Goal: Information Seeking & Learning: Learn about a topic

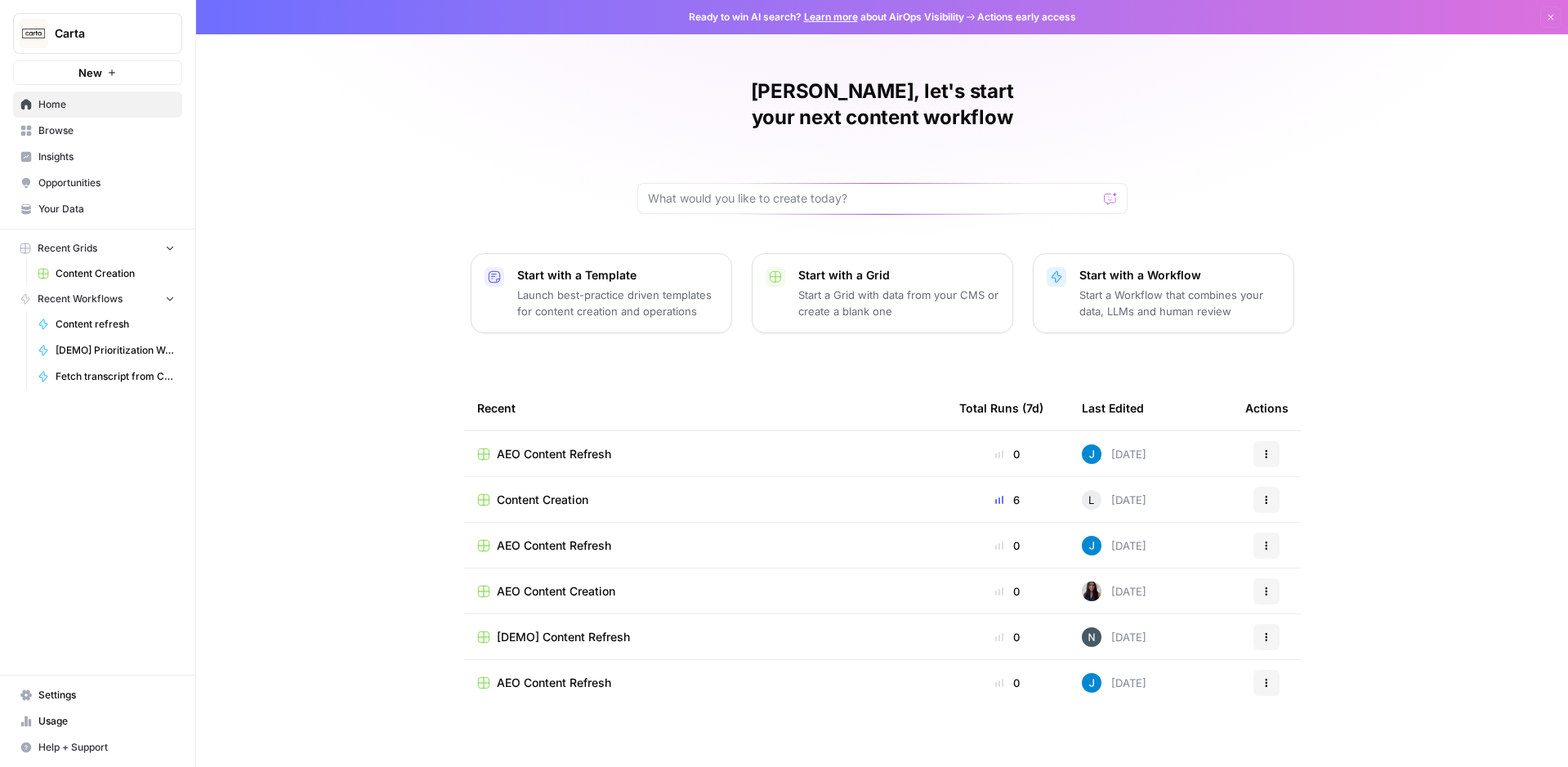
click at [87, 152] on span "Insights" at bounding box center [107, 156] width 137 height 14
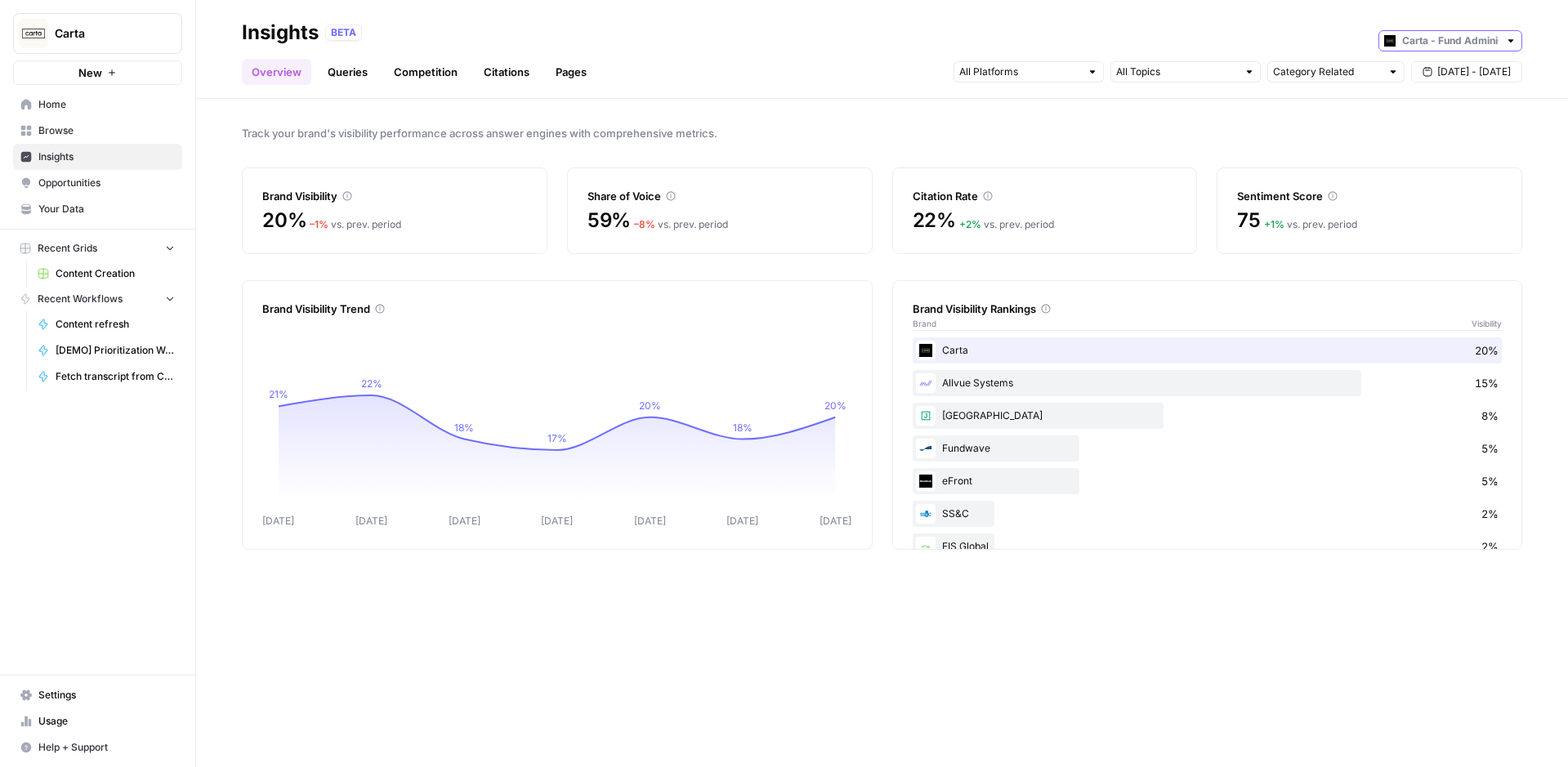
click at [1467, 37] on input "text" at bounding box center [1449, 40] width 96 height 16
click at [1438, 67] on button "Carta - Cap Table" at bounding box center [1450, 76] width 129 height 22
type input "Carta - Cap Table"
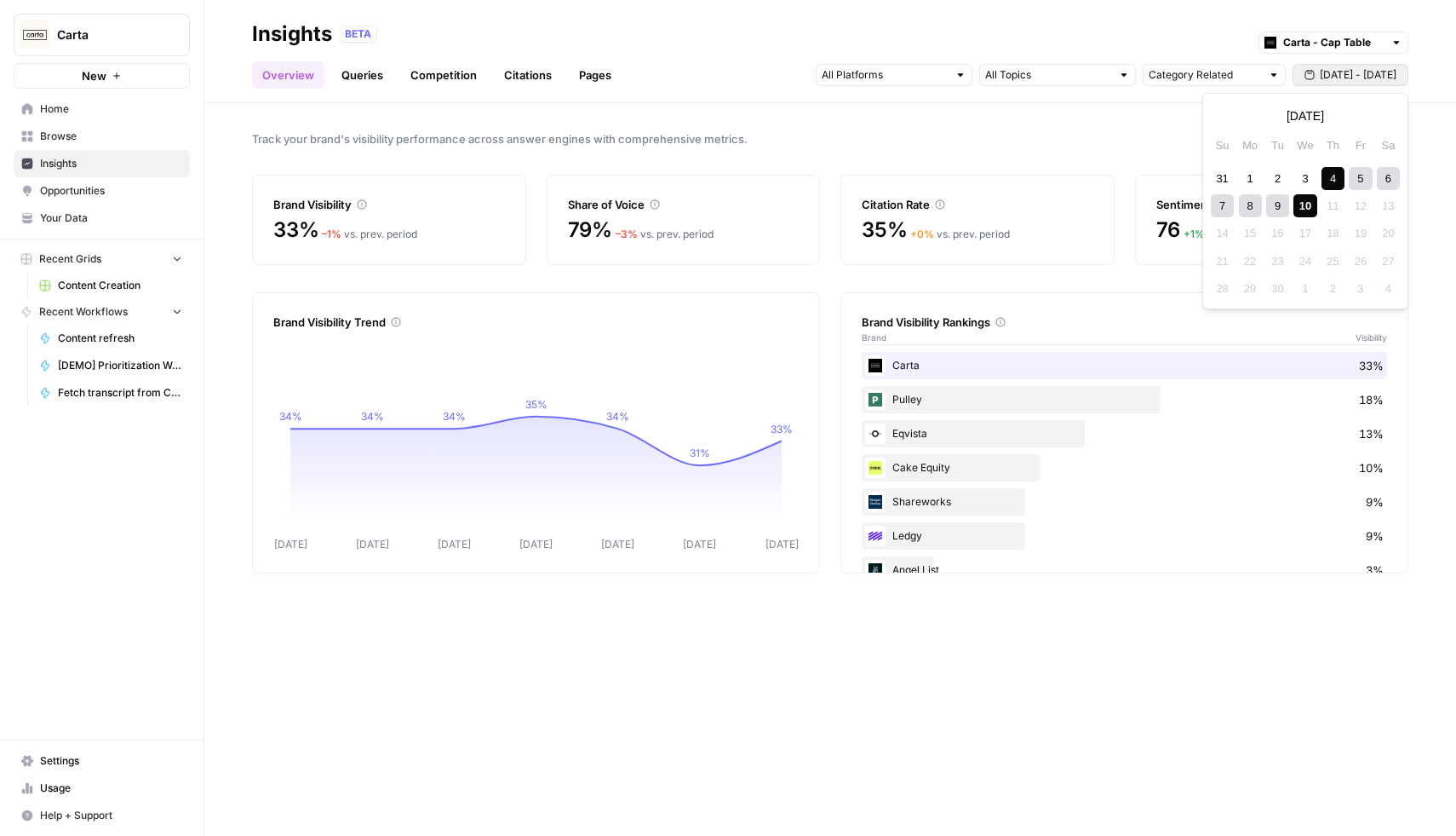
click at [1344, 74] on span "[DATE] - [DATE]" at bounding box center [1359, 75] width 77 height 15
click at [1219, 172] on div "31" at bounding box center [1222, 178] width 23 height 23
click at [1381, 313] on div "6" at bounding box center [1389, 316] width 23 height 23
click at [1392, 315] on div "Brand Visibility Rankings Brand Visibility Carta 33% Pulley 18% Eqvista 13% Cak…" at bounding box center [1124, 433] width 568 height 281
click at [1450, 137] on div "Track your brand's visibility performance across answer engines with comprehens…" at bounding box center [830, 470] width 1252 height 733
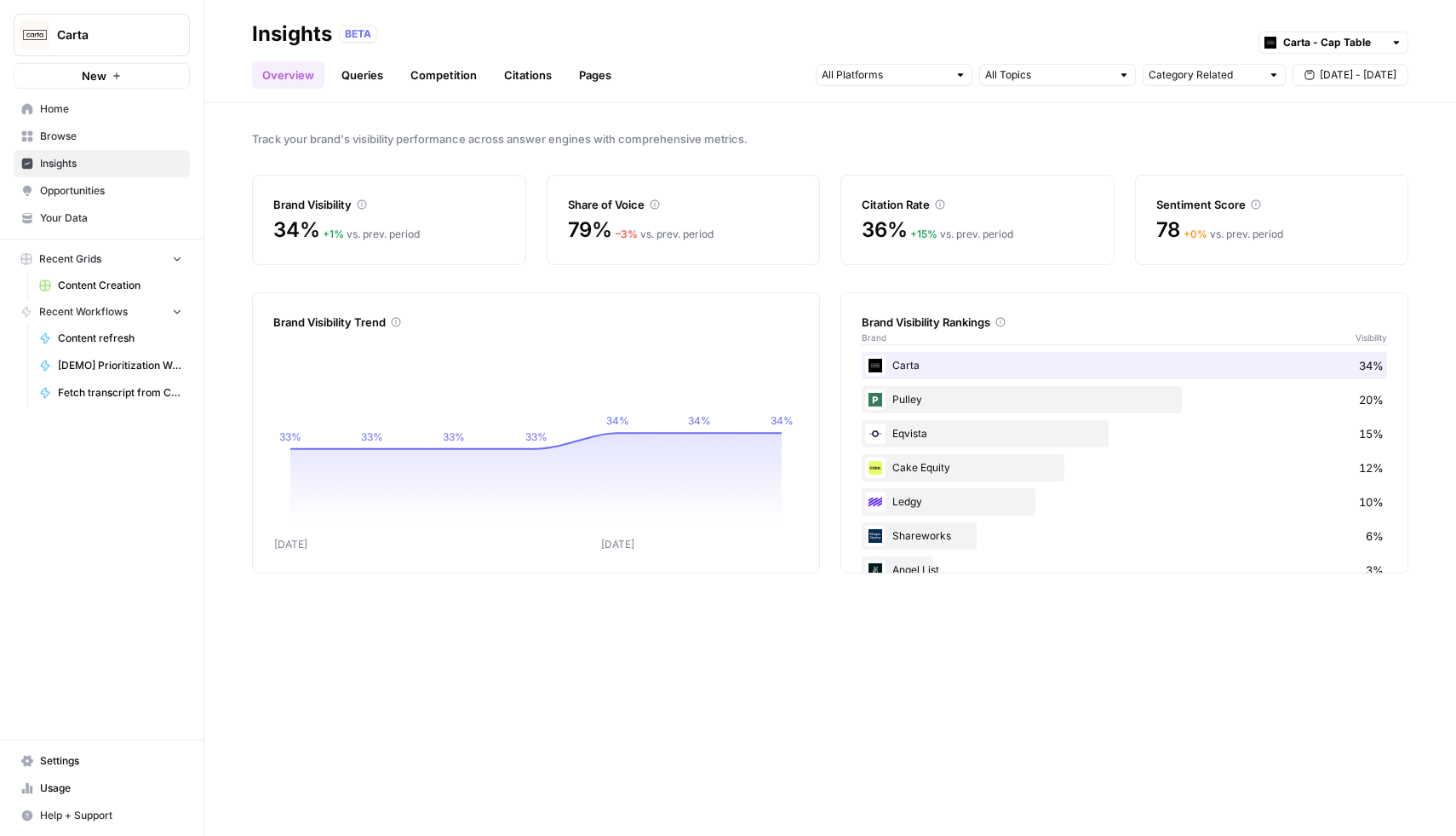
click at [584, 78] on link "Pages" at bounding box center [595, 74] width 52 height 27
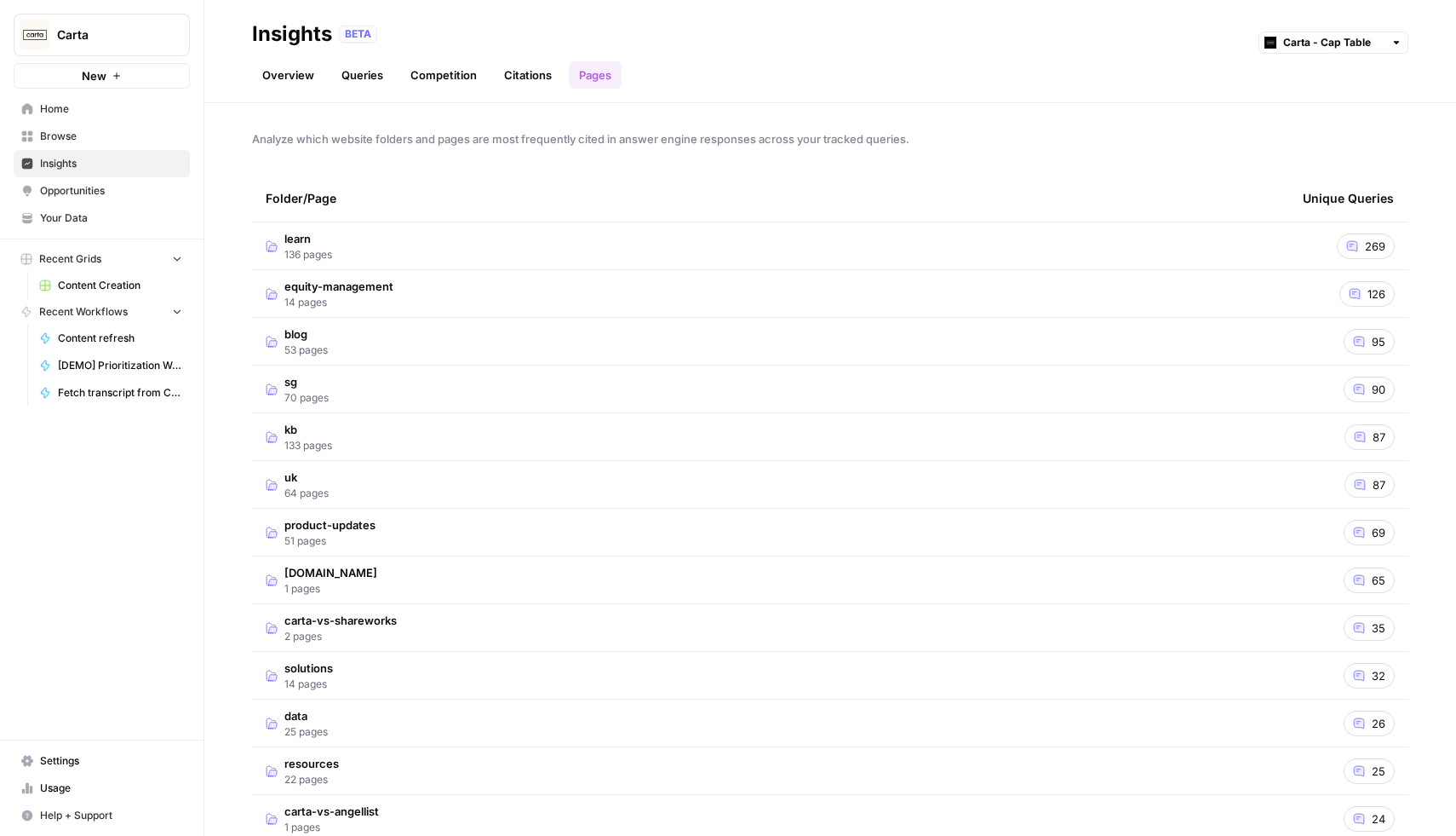
click at [1280, 233] on td "learn 136 pages" at bounding box center [770, 246] width 1037 height 47
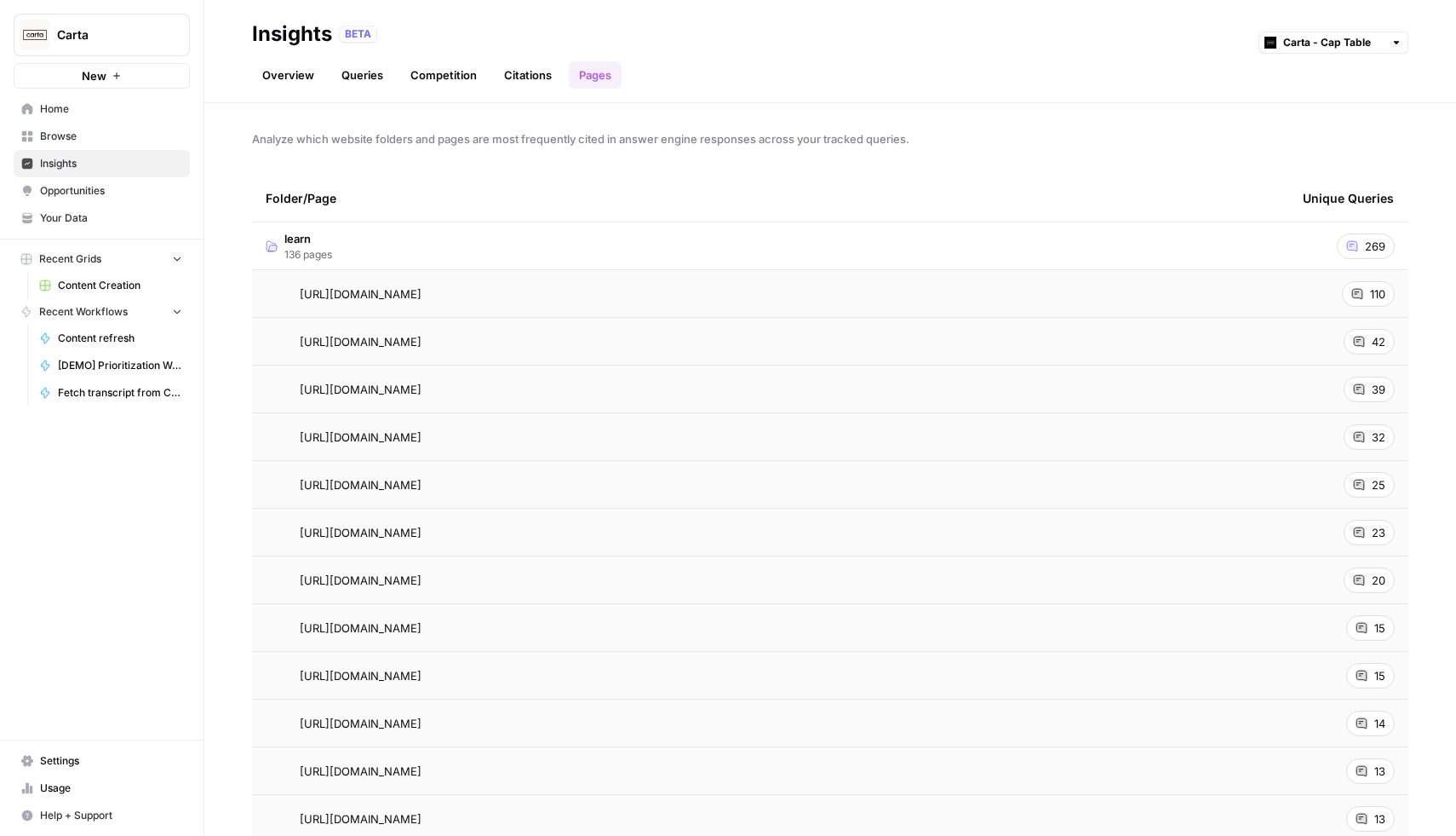
click at [702, 236] on td "learn 136 pages" at bounding box center [770, 246] width 1037 height 47
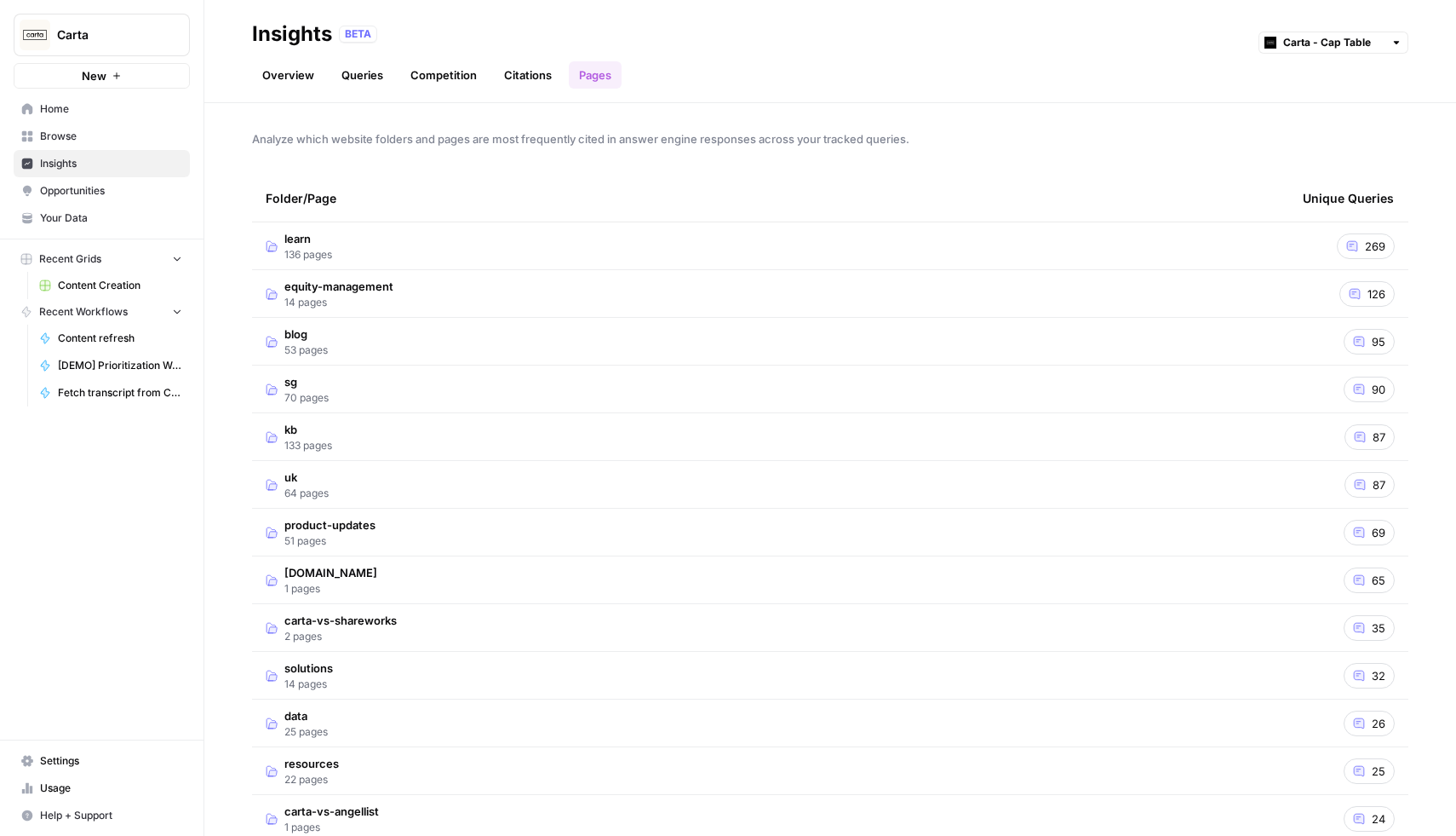
click at [652, 307] on td "equity-management 14 pages" at bounding box center [770, 293] width 1037 height 47
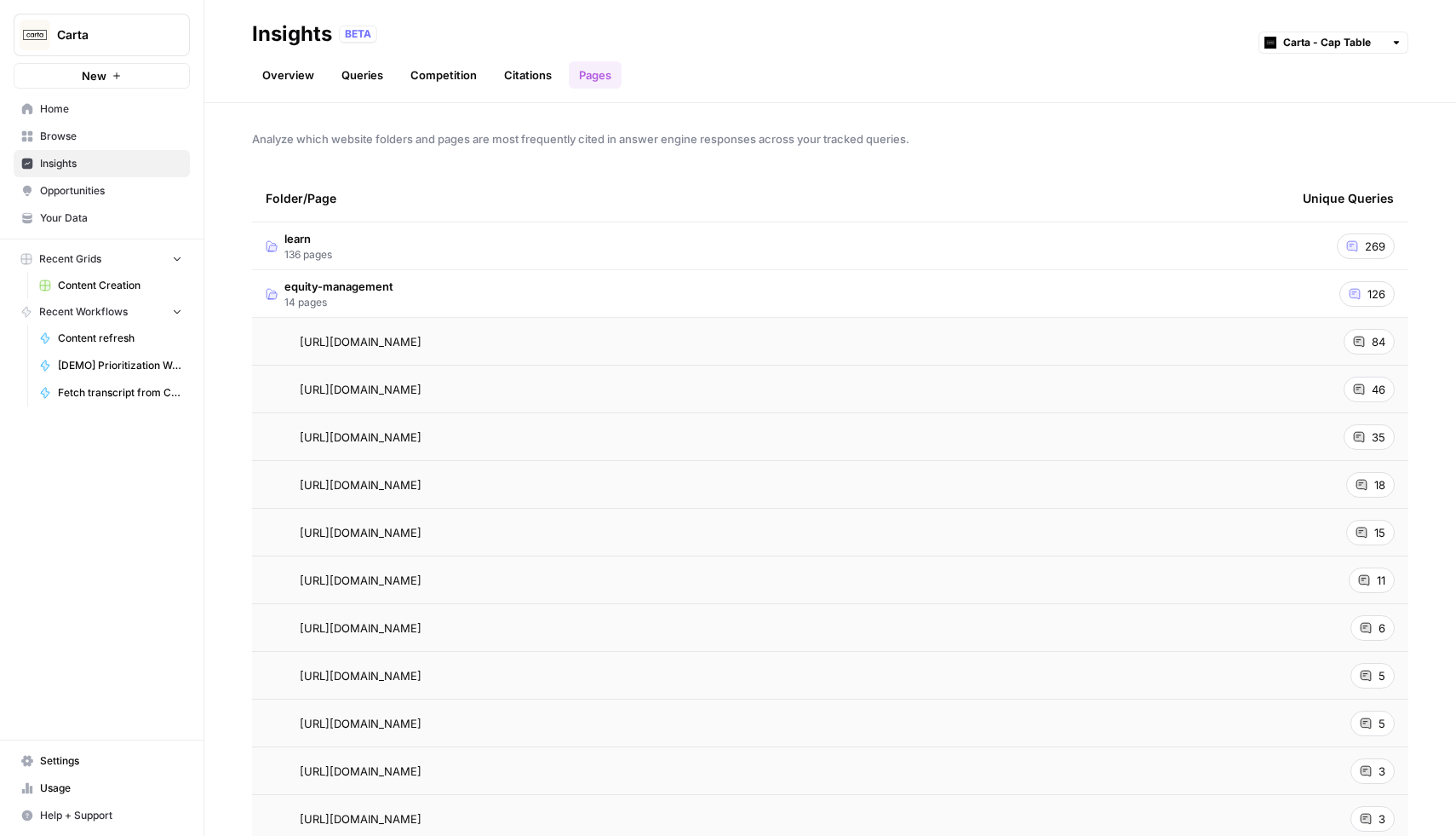
click at [652, 306] on td "equity-management 14 pages" at bounding box center [770, 293] width 1037 height 47
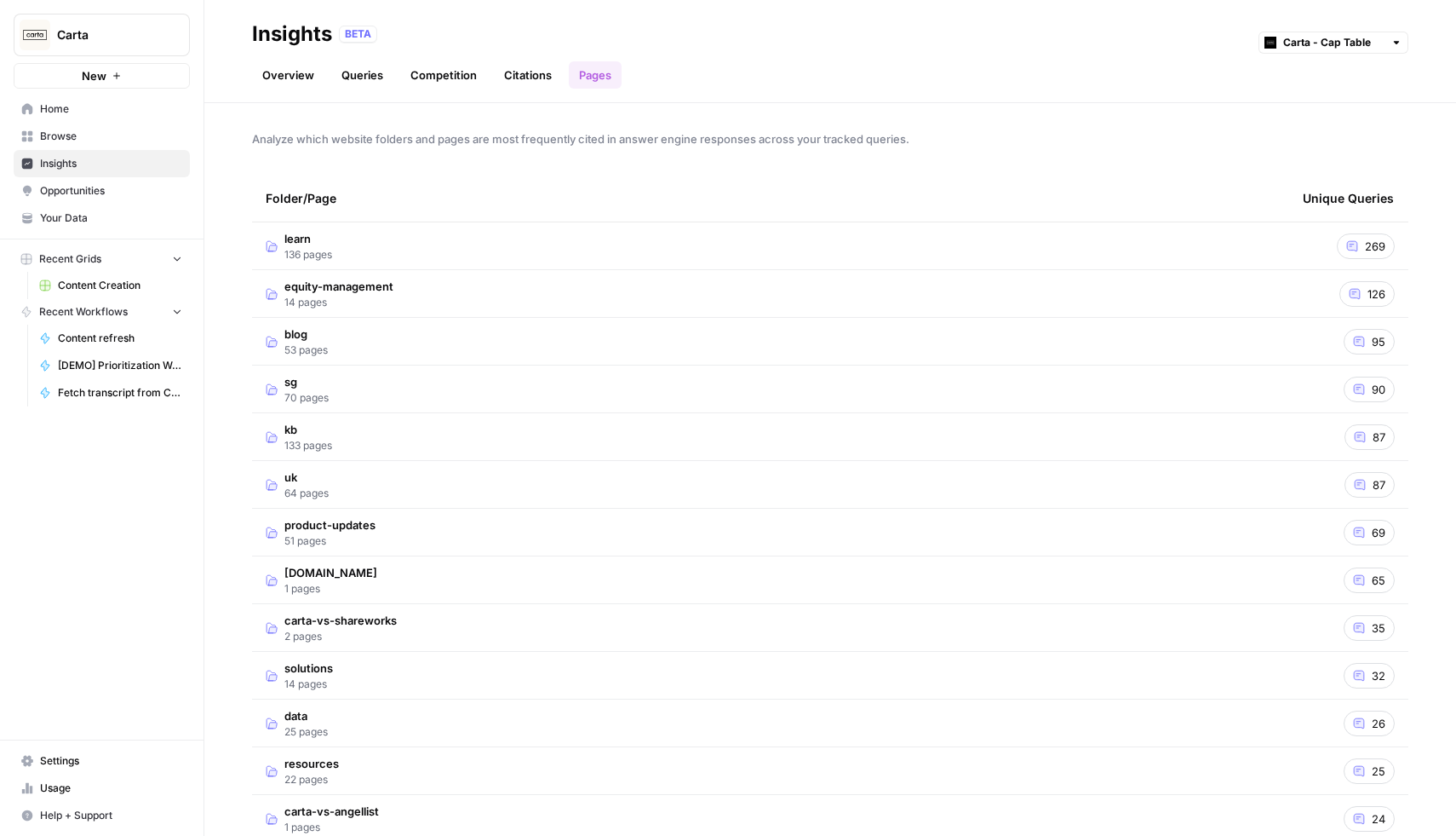
click at [944, 248] on td "learn 136 pages" at bounding box center [770, 246] width 1037 height 47
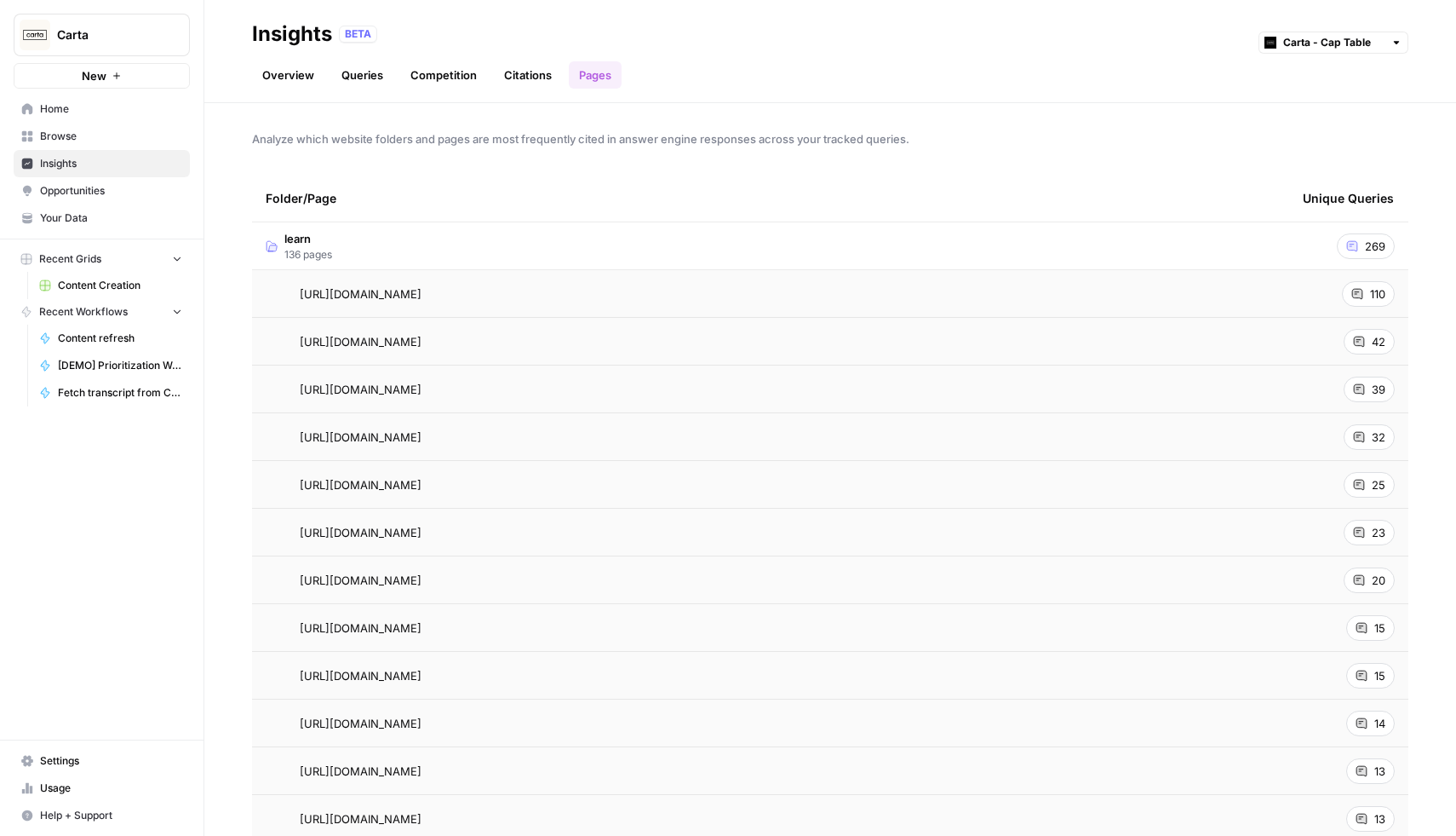
click at [944, 248] on td "learn 136 pages" at bounding box center [770, 246] width 1037 height 47
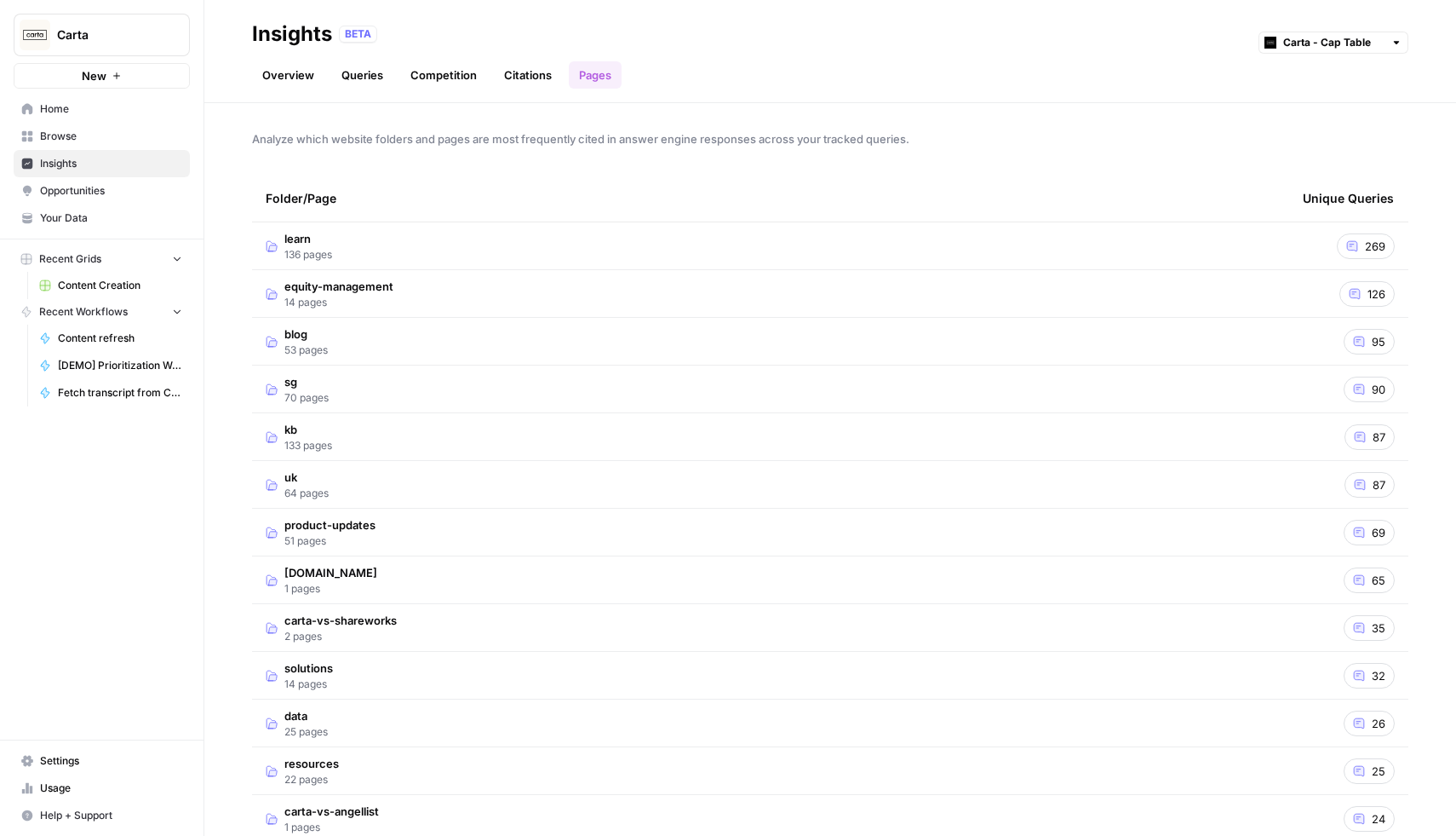
click at [1395, 45] on div at bounding box center [1396, 42] width 12 height 12
type input "Carta - Cap Table"
click at [819, 89] on header "Insights BETA Carta - Cap Table Overview Queries Competition Citations Pages" at bounding box center [830, 52] width 1252 height 103
click at [1451, 799] on div "Analyze which website folders and pages are most frequently cited in answer eng…" at bounding box center [830, 470] width 1252 height 733
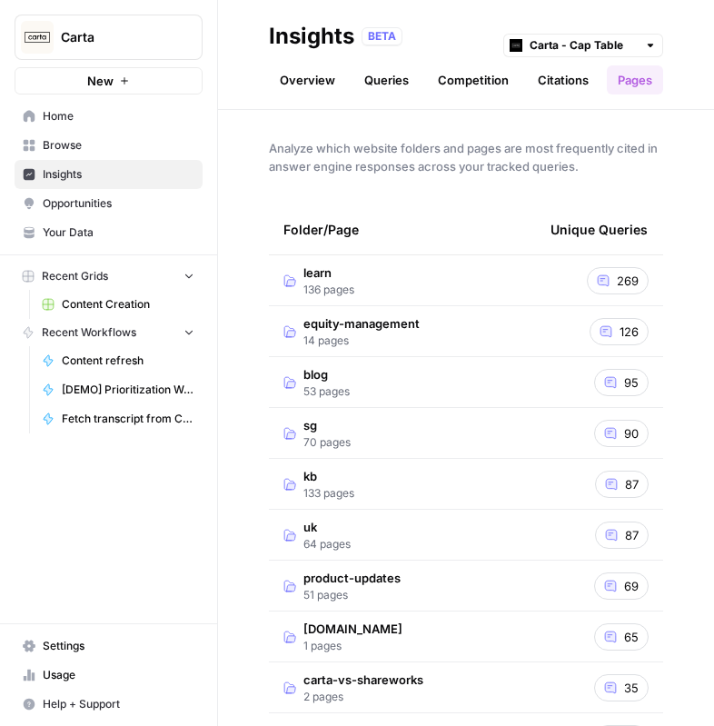
click at [389, 346] on span "14 pages" at bounding box center [362, 341] width 116 height 16
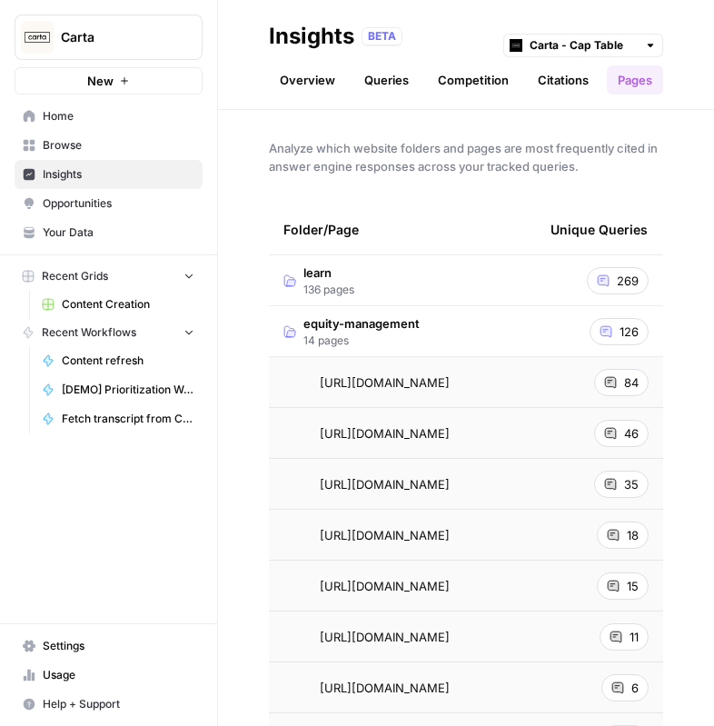
click at [517, 331] on td "equity-management 14 pages" at bounding box center [402, 331] width 267 height 50
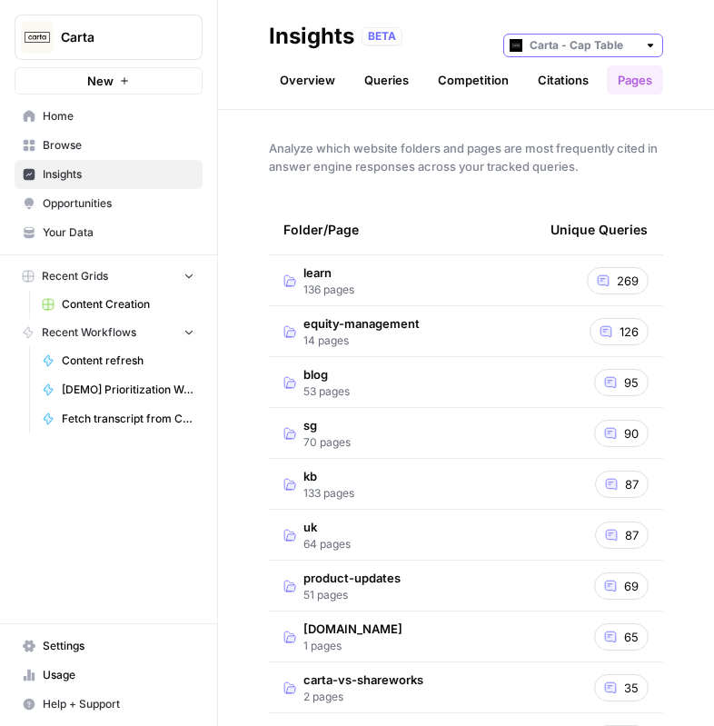
click at [595, 46] on input "text" at bounding box center [583, 45] width 107 height 18
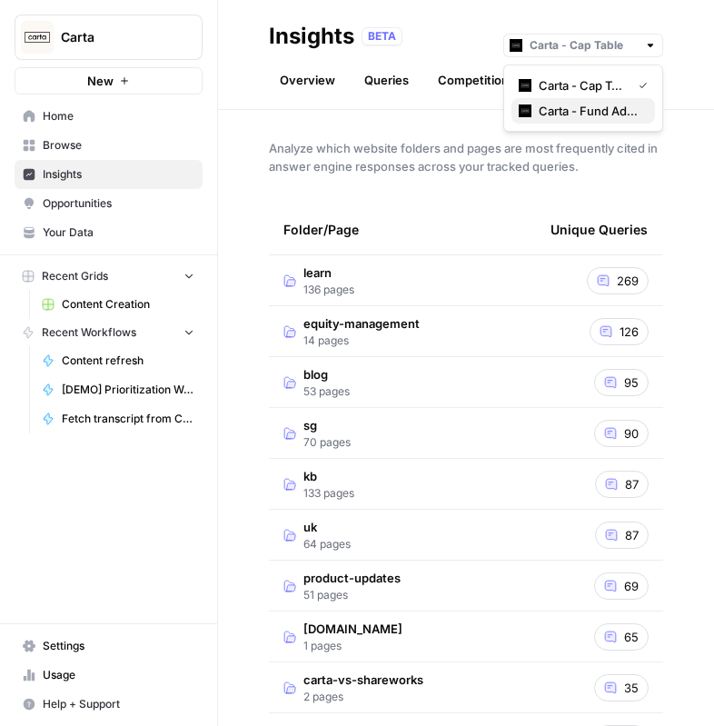
click at [596, 103] on span "Carta - Fund Administration" at bounding box center [590, 111] width 102 height 18
type input "Carta - Fund Administration"
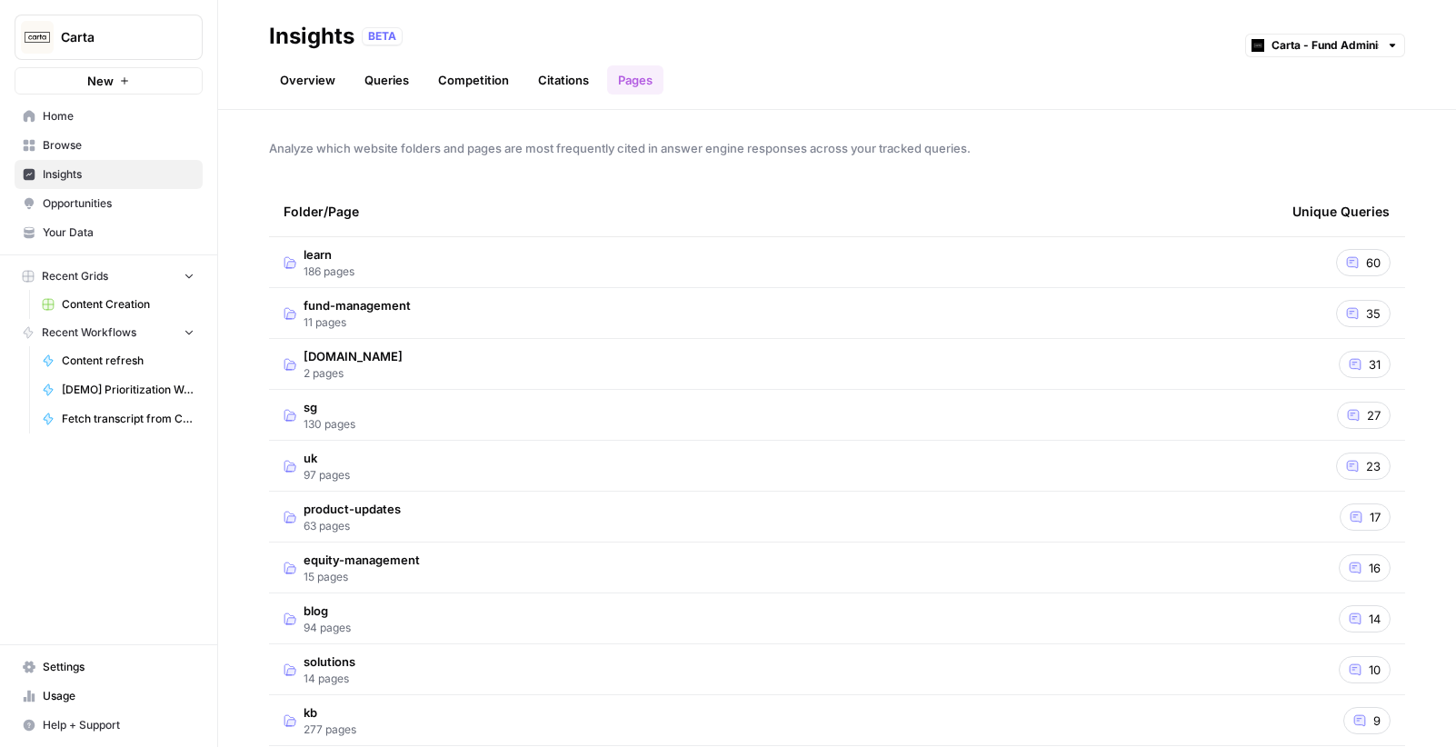
click at [316, 83] on link "Overview" at bounding box center [307, 79] width 77 height 29
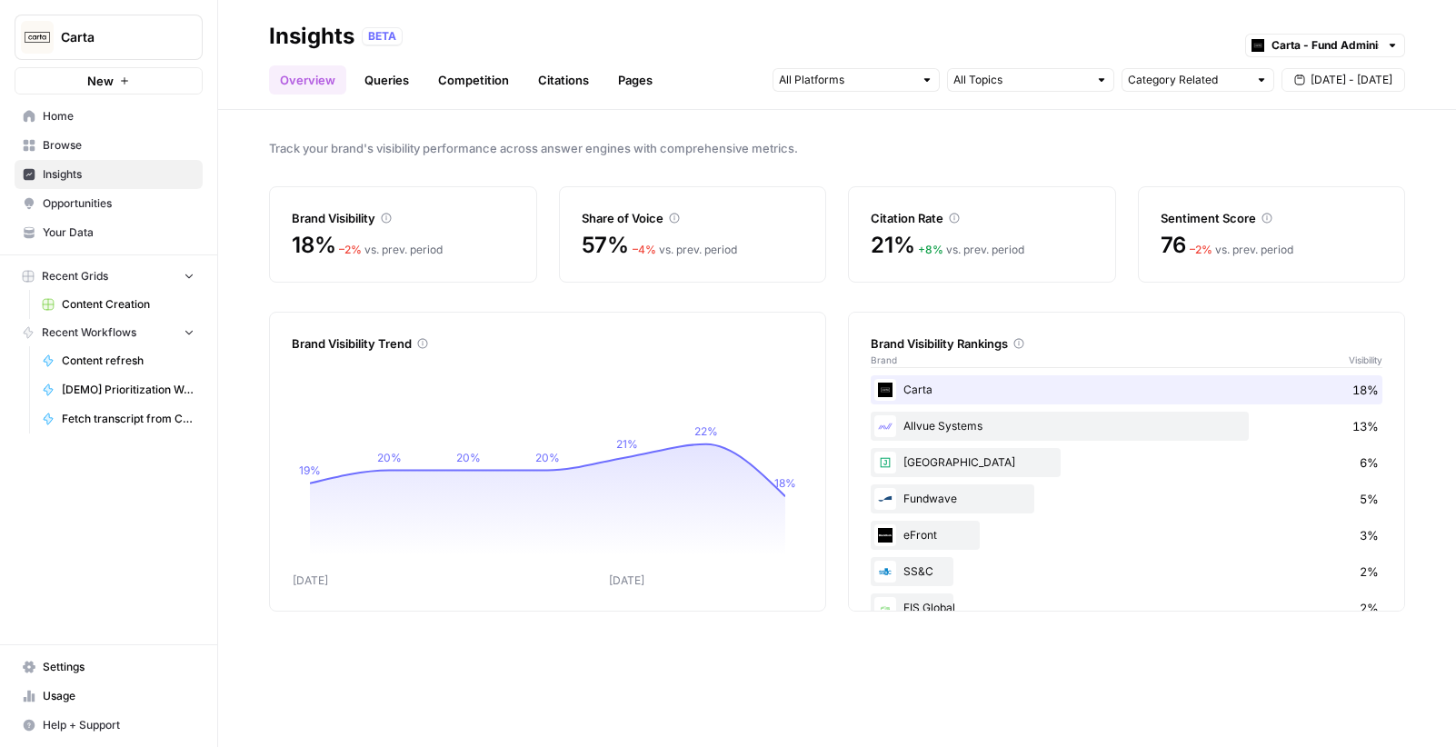
click at [649, 81] on link "Pages" at bounding box center [635, 79] width 56 height 29
